Goal: Transaction & Acquisition: Purchase product/service

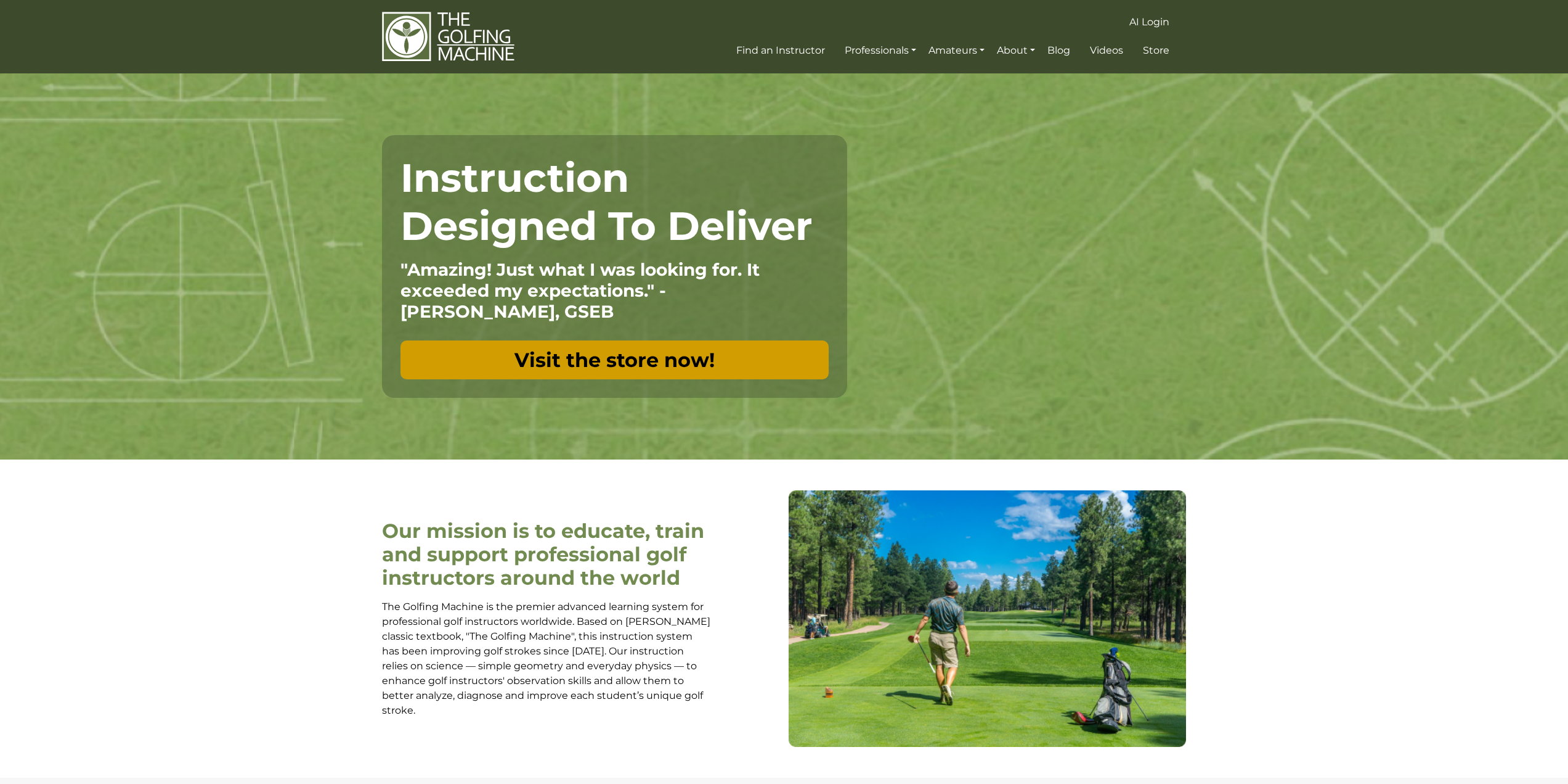
drag, startPoint x: 601, startPoint y: 369, endPoint x: 577, endPoint y: 373, distance: 24.3
click at [601, 369] on link "Visit the store now!" at bounding box center [615, 360] width 428 height 39
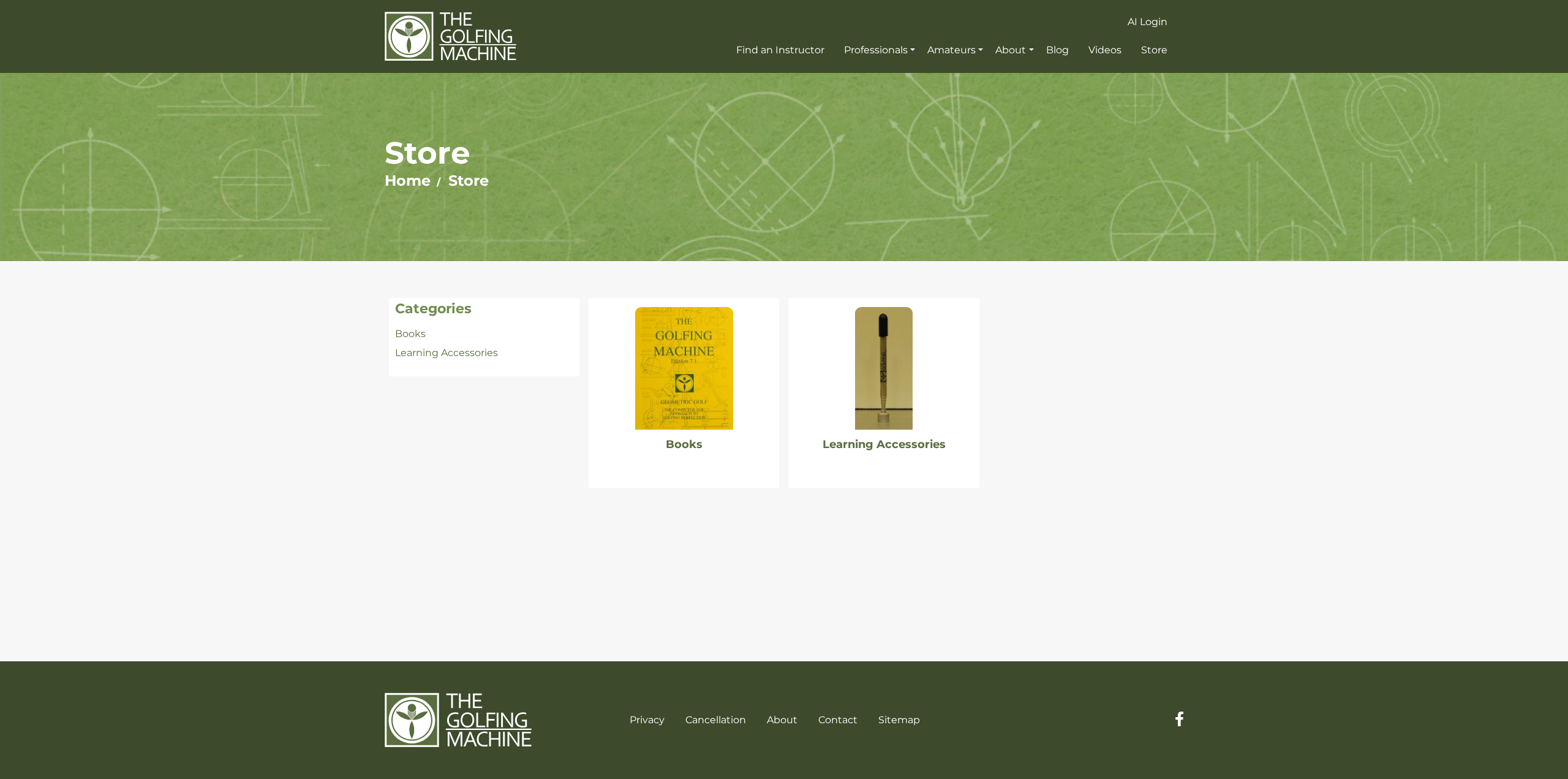
click at [645, 402] on img at bounding box center [683, 368] width 98 height 123
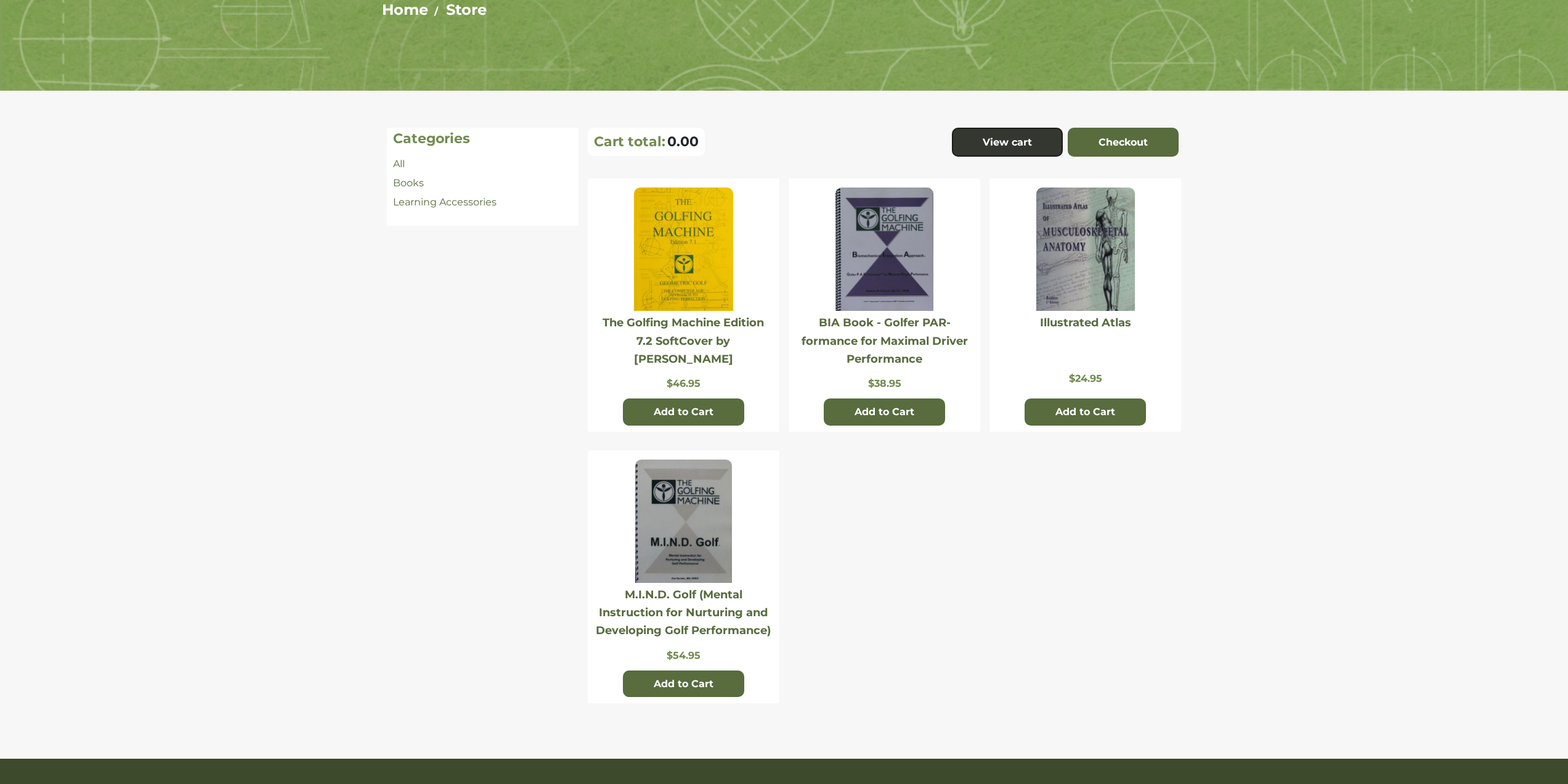
scroll to position [185, 0]
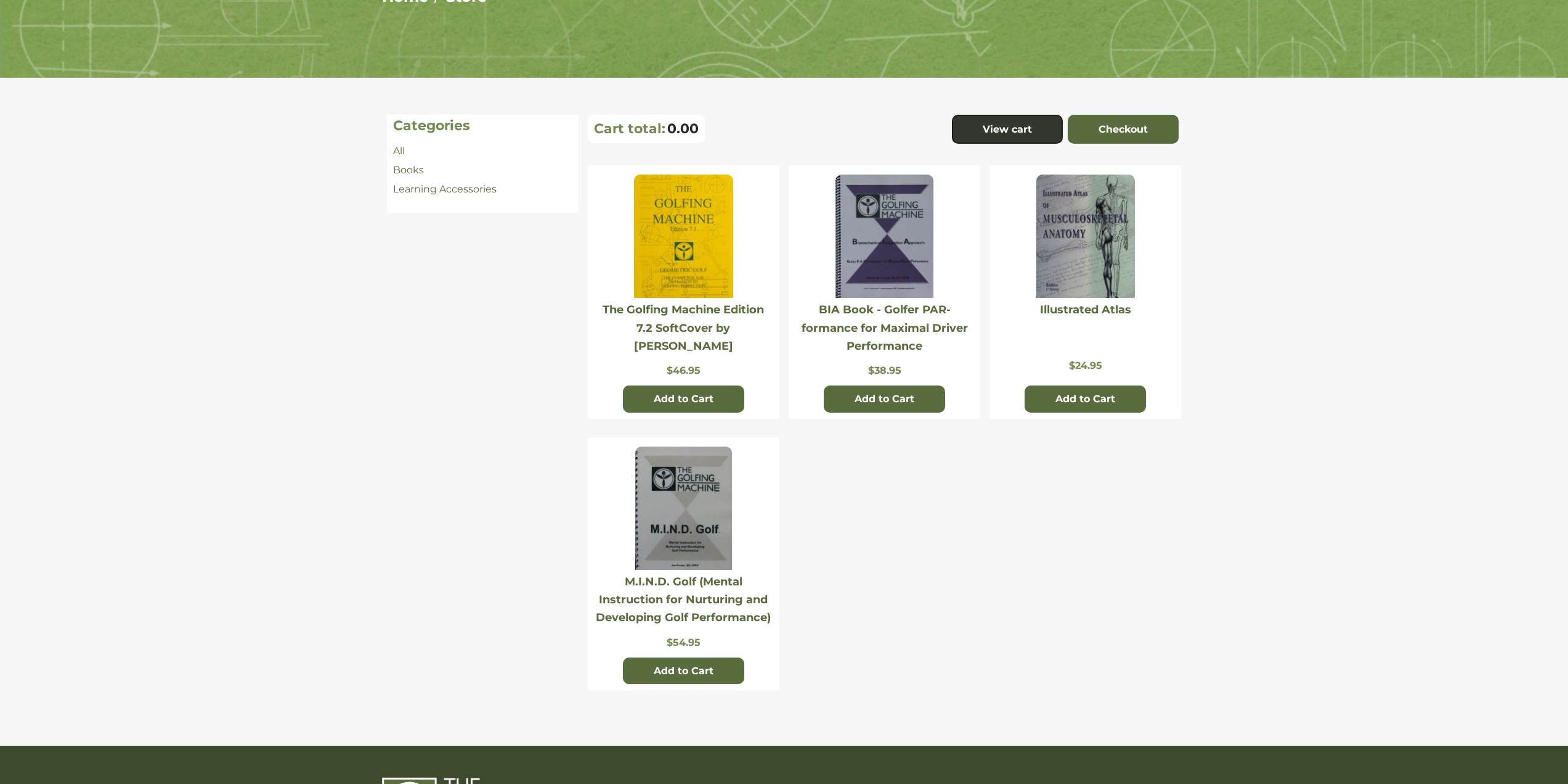
click at [697, 264] on img at bounding box center [683, 236] width 99 height 123
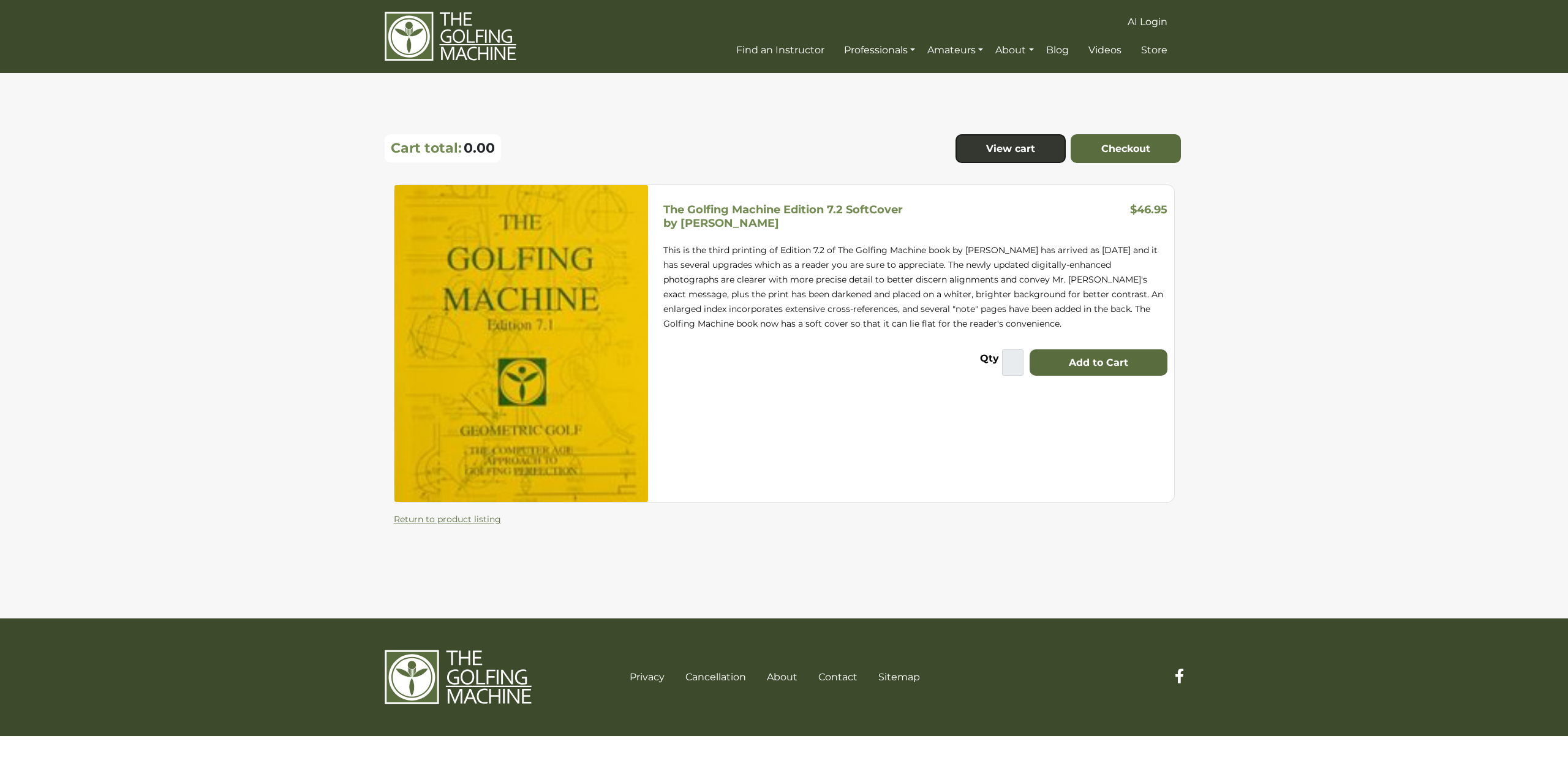
click at [829, 293] on p "This is the third printing of Edition 7.2 of The Golfing Machine book by Homer …" at bounding box center [915, 287] width 505 height 88
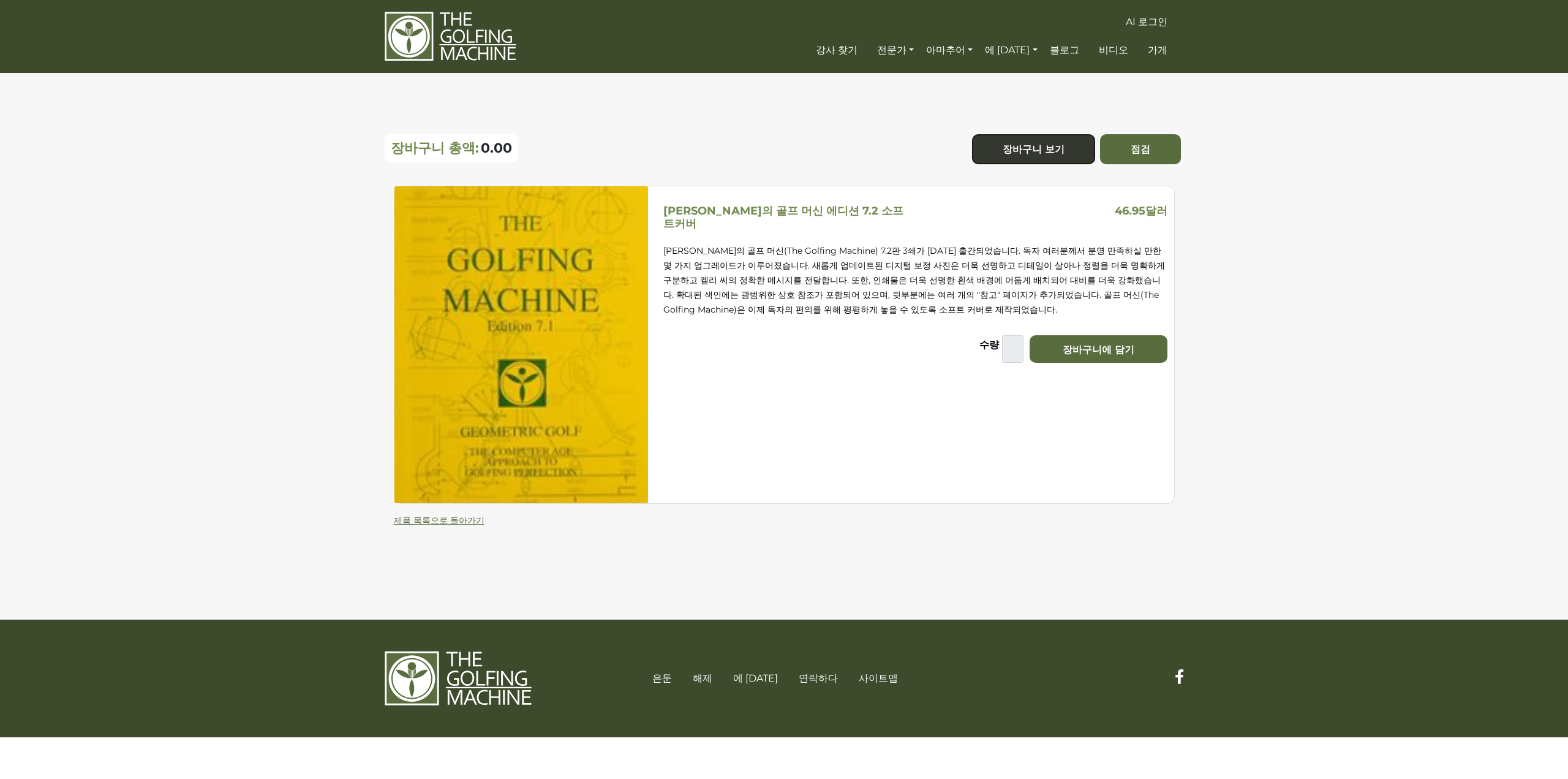
click at [1342, 240] on section "호머 켈리의 골프 머신 에디션 7.2 소프트커버 46.95달러 수량 * 장바구니에 담기 제품 목록으로 돌아가기 장바구니 총액: 0.00 장바구…" at bounding box center [784, 347] width 1568 height 547
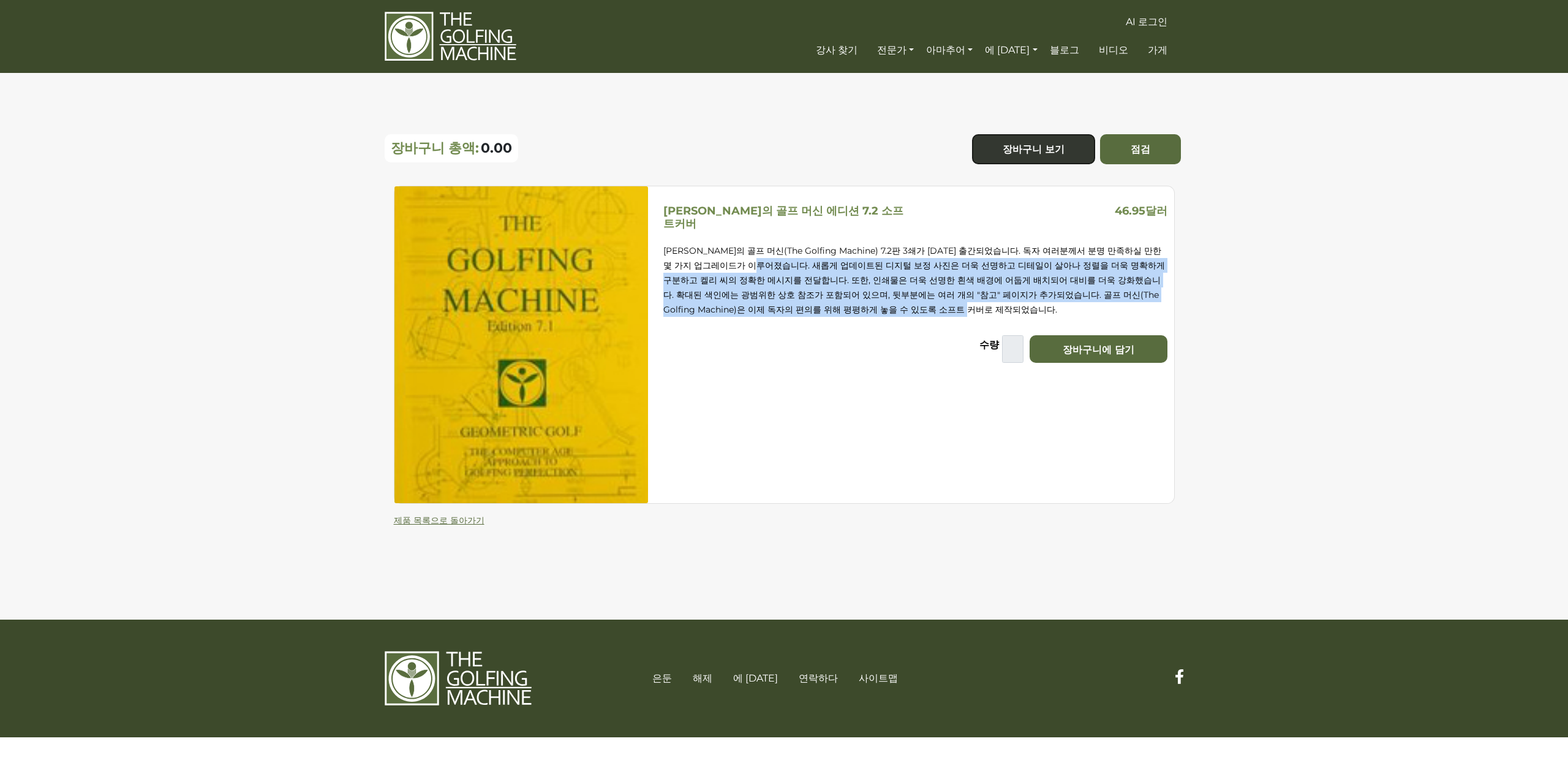
drag, startPoint x: 812, startPoint y: 310, endPoint x: 830, endPoint y: 315, distance: 18.7
click at [826, 315] on div "호머 켈리의 골프 머신(The Golfing Machine) 7.2판 3쇄가 2021년 9월 14일 출간되었습니다. 독자 여러분께서 분명 만족…" at bounding box center [915, 278] width 514 height 95
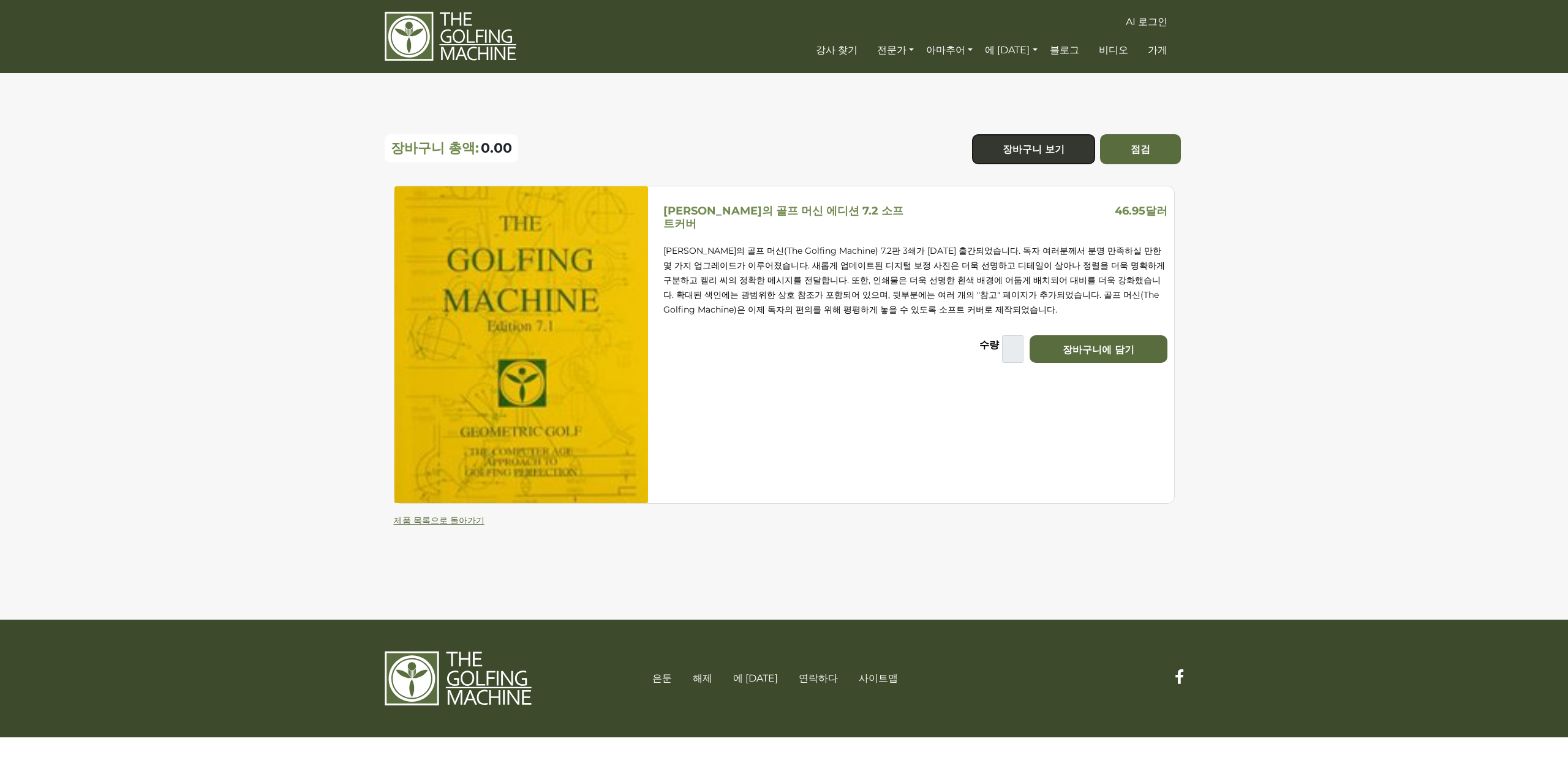
click at [942, 314] on div "호머 켈리의 골프 머신(The Golfing Machine) 7.2판 3쇄가 2021년 9월 14일 출간되었습니다. 독자 여러분께서 분명 만족…" at bounding box center [915, 278] width 514 height 95
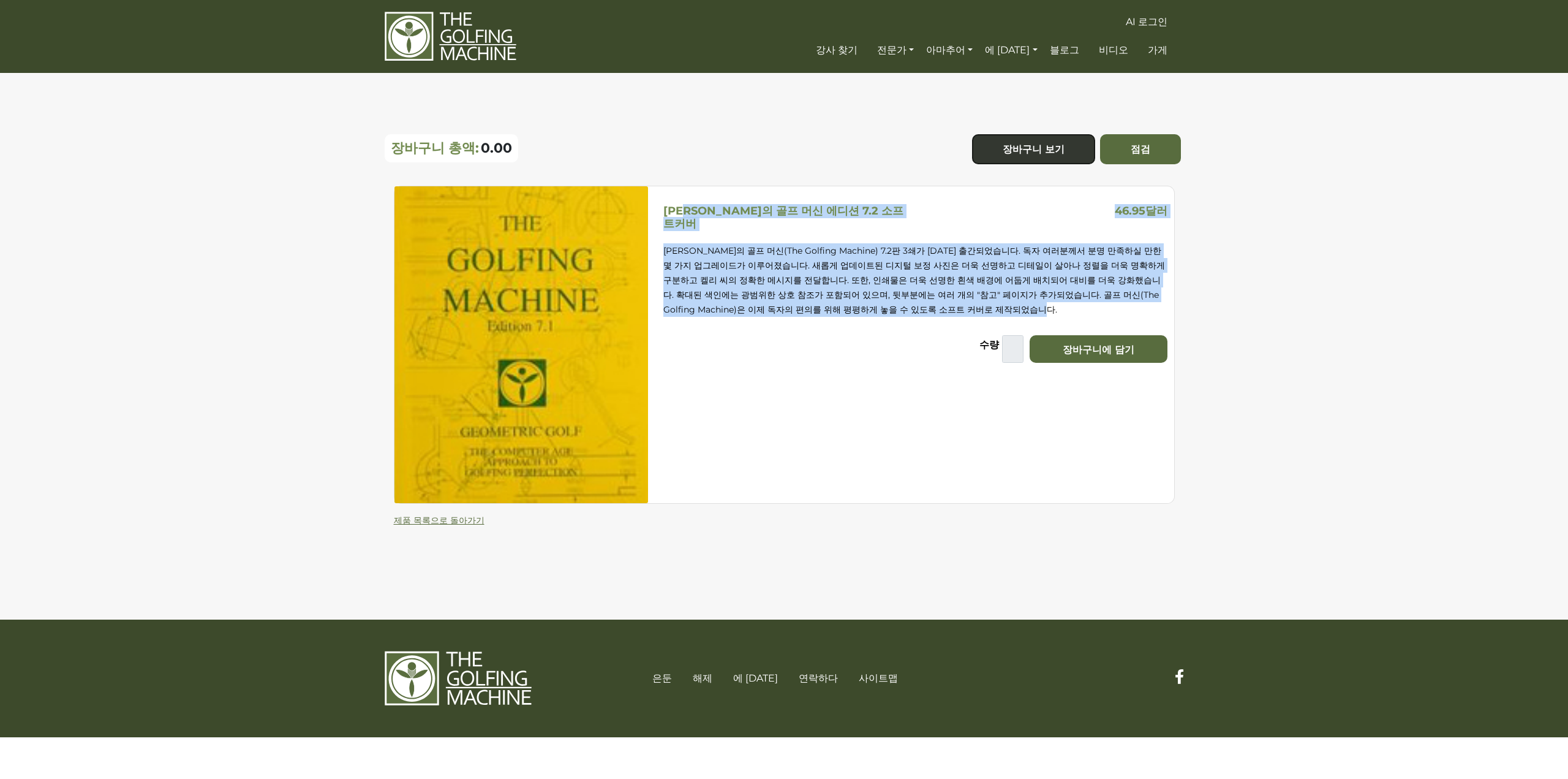
drag, startPoint x: 923, startPoint y: 312, endPoint x: 689, endPoint y: 212, distance: 254.5
click at [689, 210] on div "호머 켈리의 골프 머신 에디션 7.2 소프트커버 46.95달러 호머 켈리의 골프 머신(The Golfing Machine) 7.2판 3쇄가 2…" at bounding box center [915, 283] width 514 height 158
click at [683, 282] on p "호머 켈리의 골프 머신(The Golfing Machine) 7.2판 3쇄가 2021년 9월 14일 출간되었습니다. 독자 여러분께서 분명 만족…" at bounding box center [915, 279] width 505 height 73
